Goal: Information Seeking & Learning: Learn about a topic

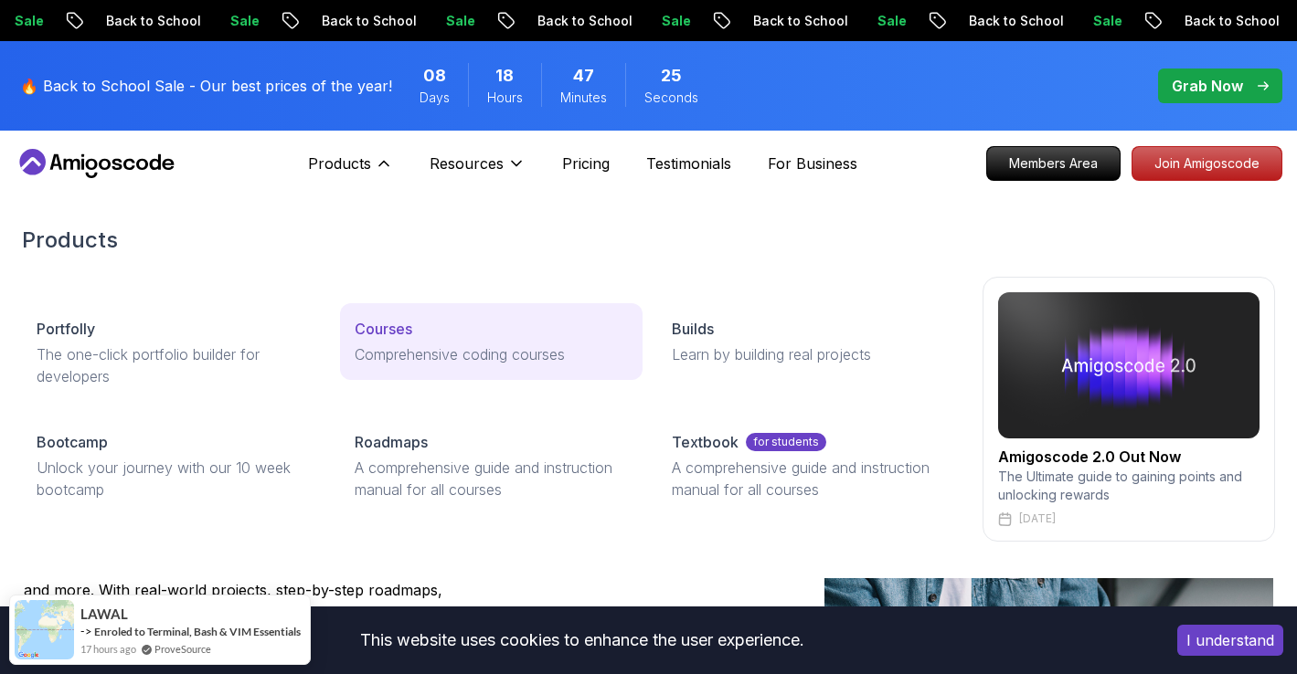
click at [380, 355] on p "Comprehensive coding courses" at bounding box center [492, 355] width 274 height 22
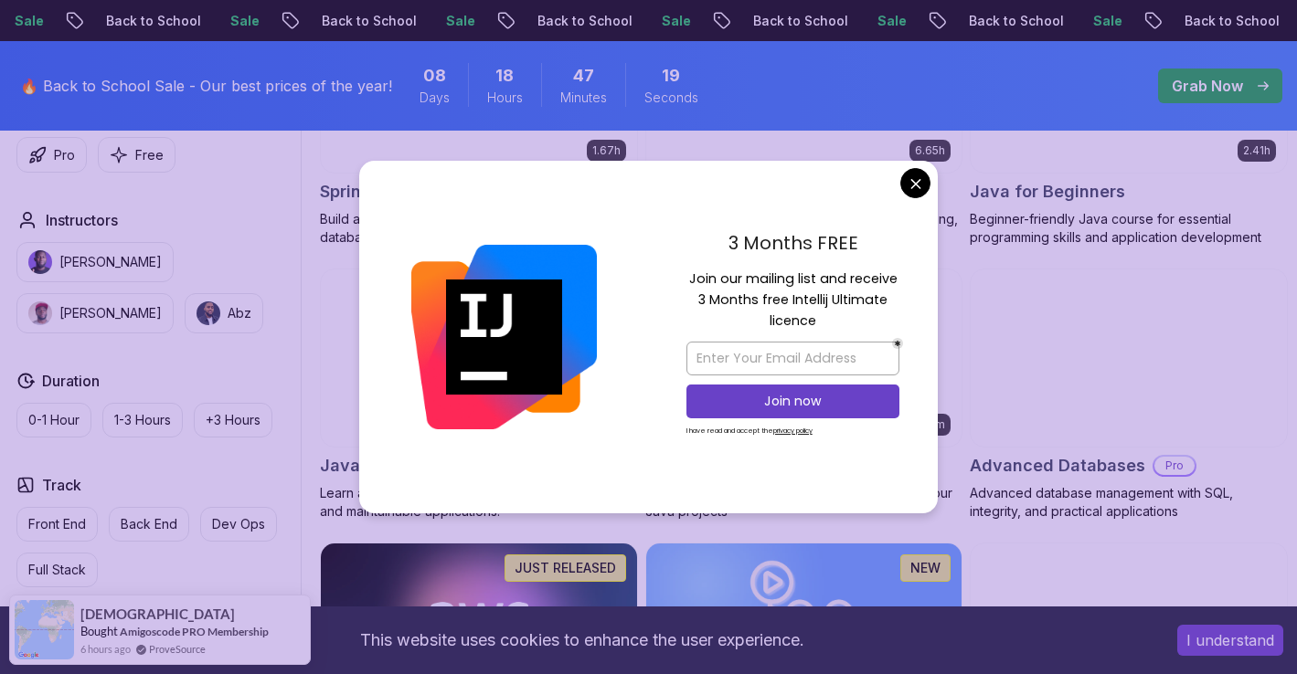
scroll to position [1002, 0]
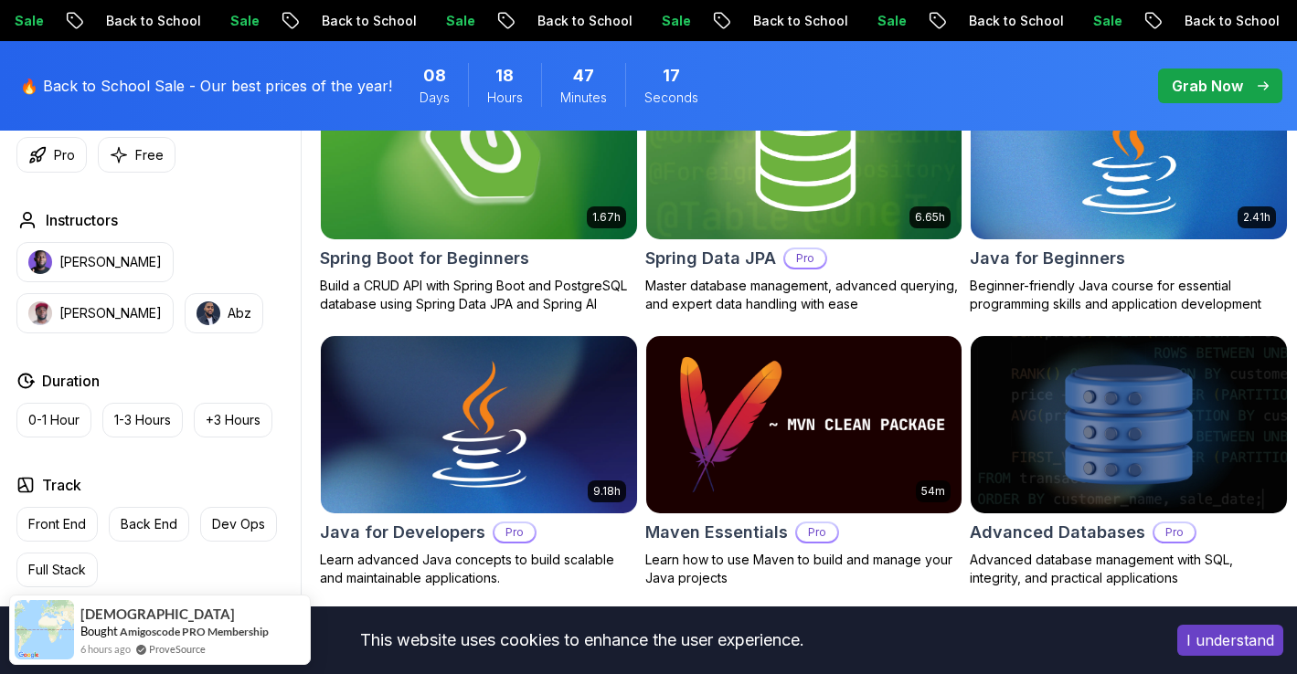
scroll to position [893, 0]
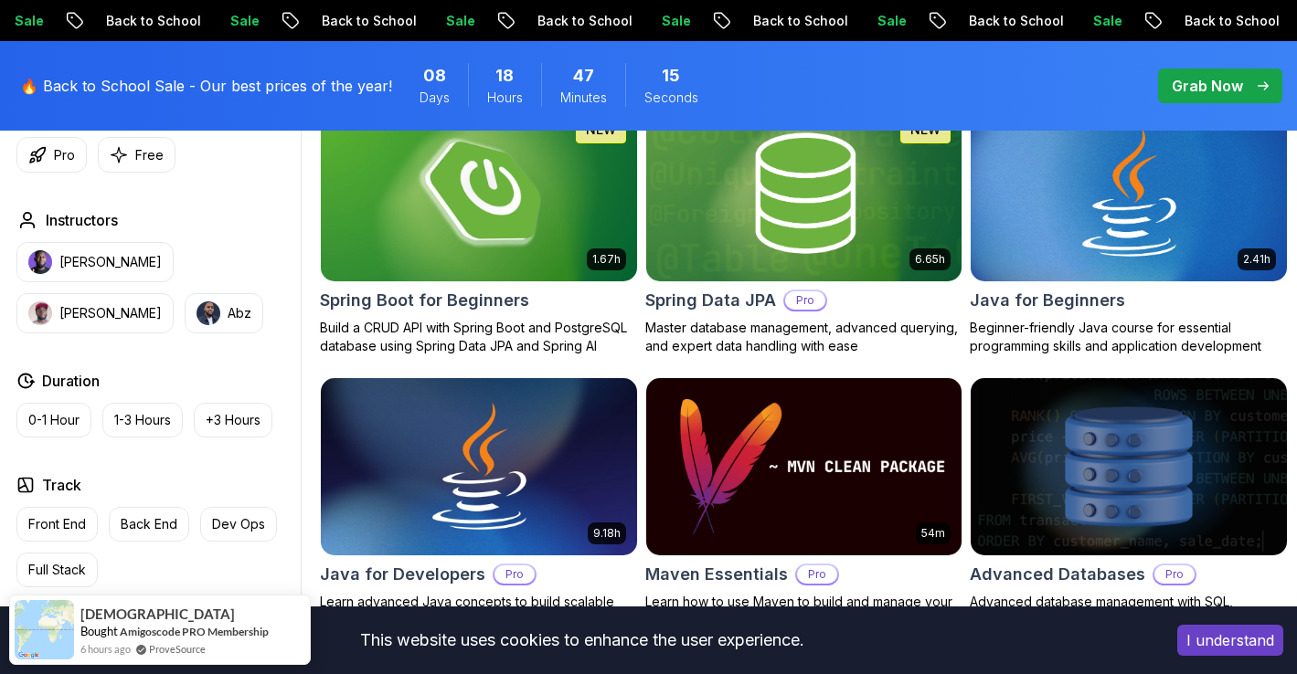
click at [516, 249] on img at bounding box center [478, 193] width 332 height 185
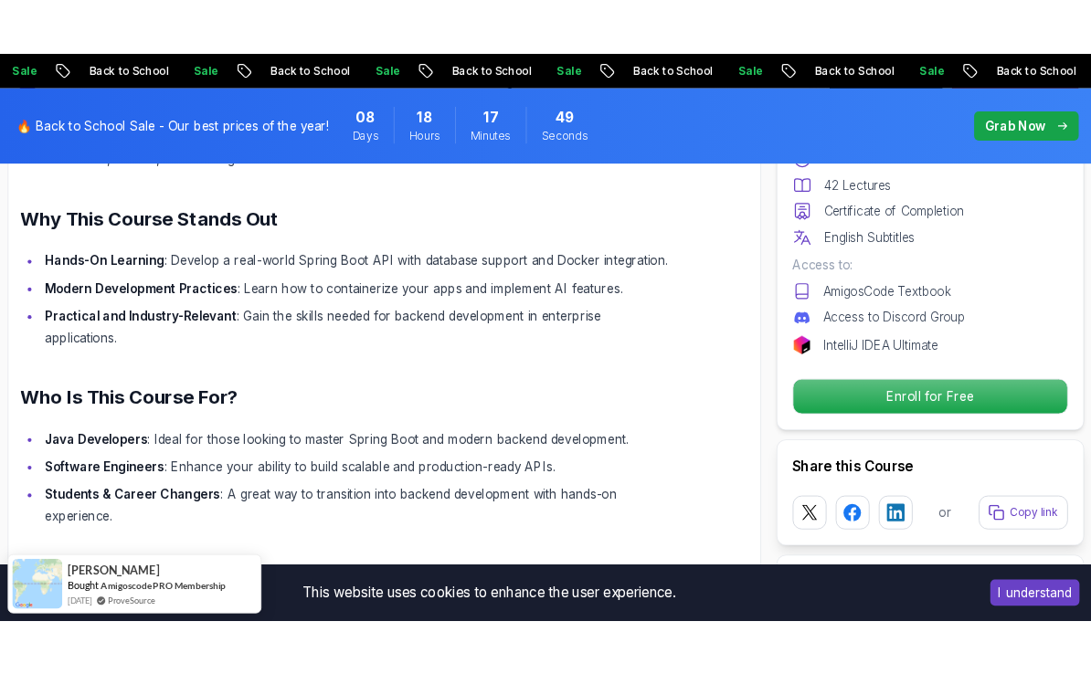
scroll to position [1284, 0]
